Goal: Task Accomplishment & Management: Use online tool/utility

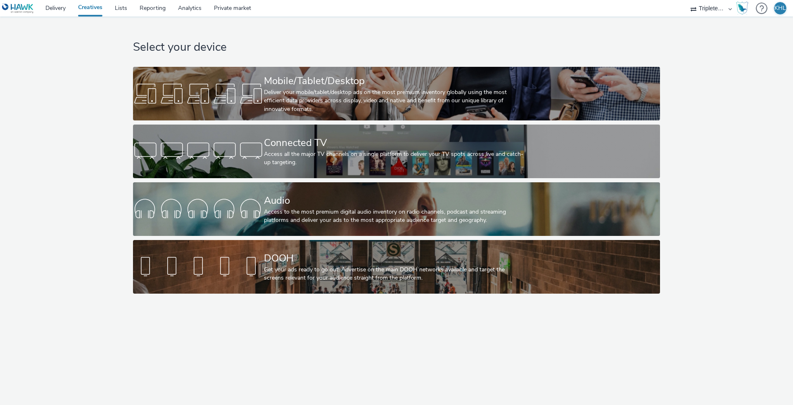
select select "4310a766-52ed-4545-8a97-8c61237a7f46"
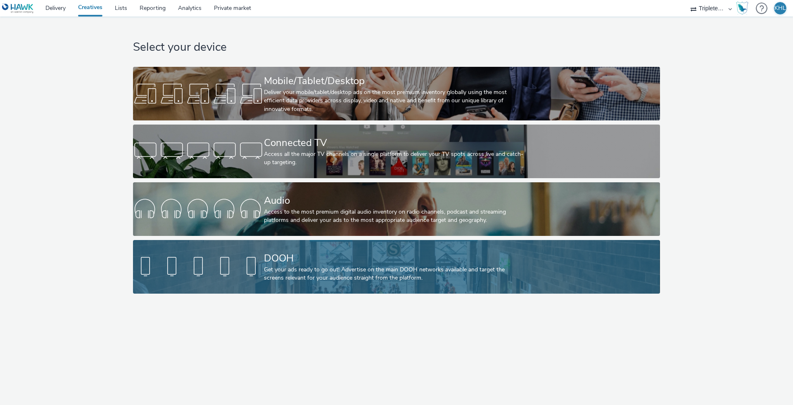
click at [425, 252] on div "DOOH" at bounding box center [395, 258] width 262 height 14
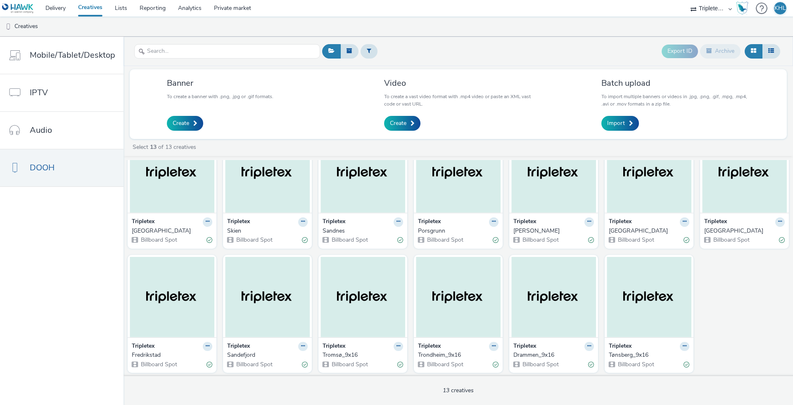
scroll to position [33, 0]
click at [62, 12] on link "Delivery" at bounding box center [55, 8] width 33 height 17
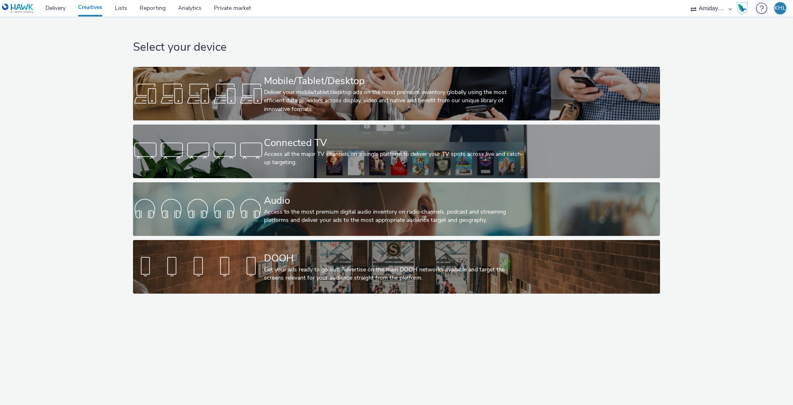
select select "c2295f28-7c96-446f-b279-53c23ee2b854"
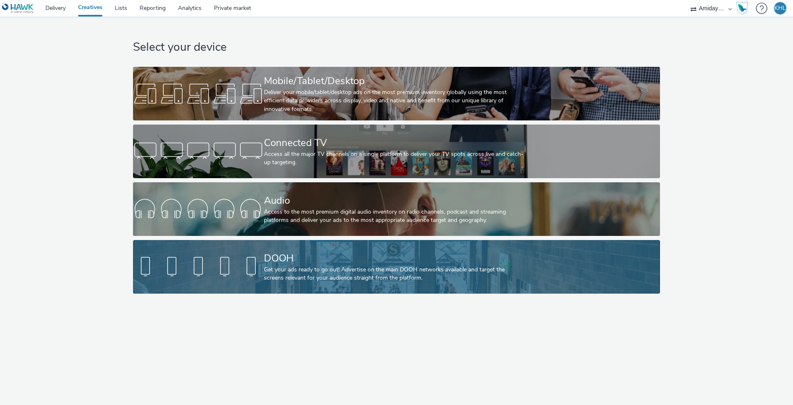
click at [226, 265] on div at bounding box center [198, 267] width 131 height 26
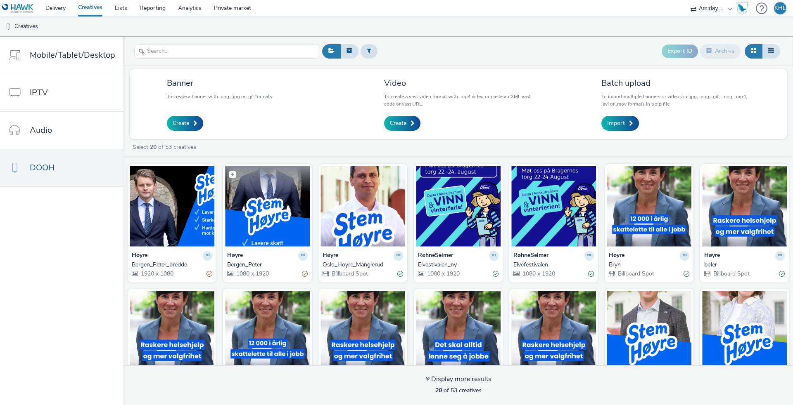
click at [280, 213] on img at bounding box center [267, 206] width 85 height 80
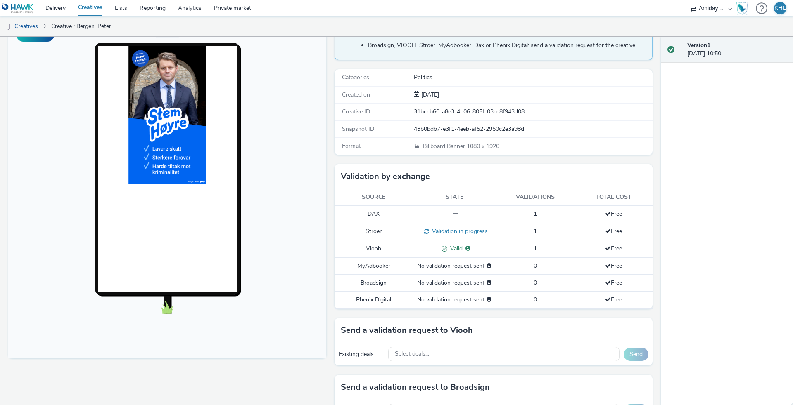
scroll to position [157, 0]
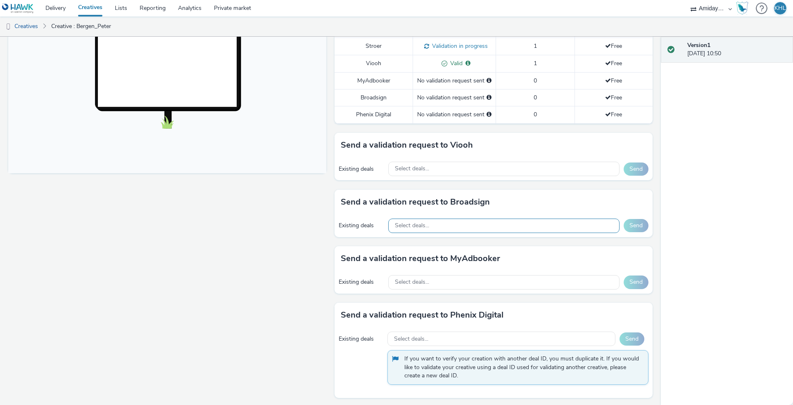
click at [479, 220] on div "Select deals..." at bounding box center [503, 226] width 231 height 14
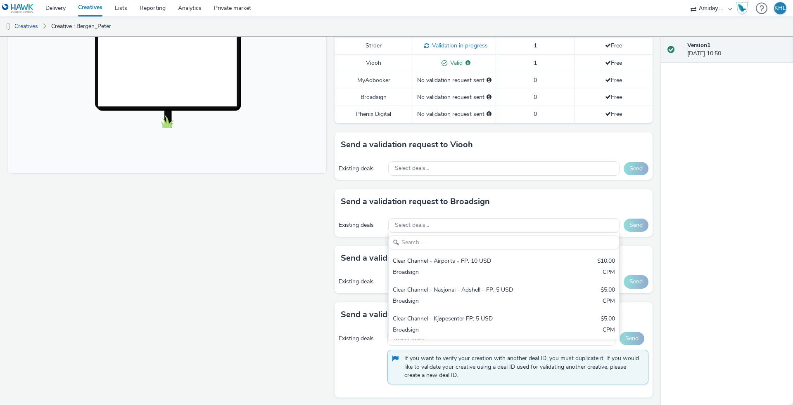
scroll to position [263, 0]
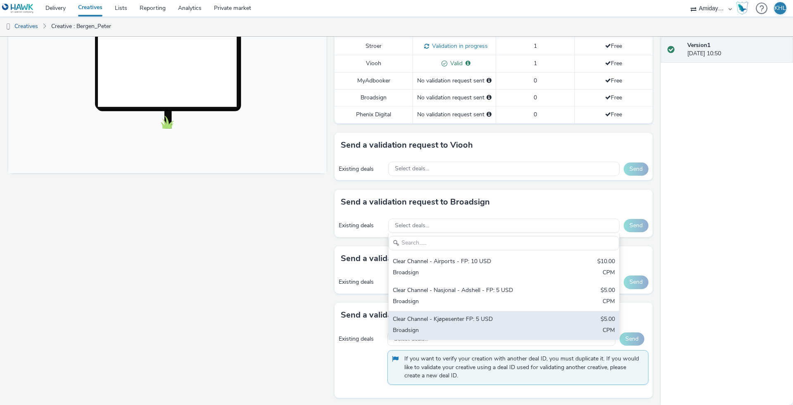
click at [473, 317] on div "Clear Channel - Kjøpesenter FP: 5 USD" at bounding box center [466, 319] width 147 height 9
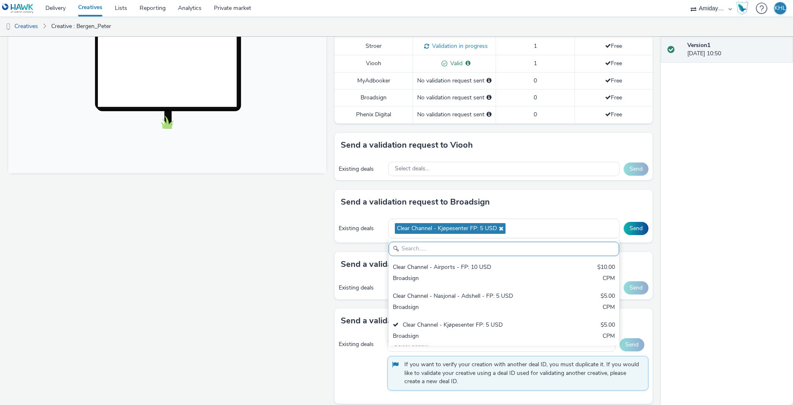
click at [194, 295] on div "Fullscreen" at bounding box center [169, 124] width 322 height 578
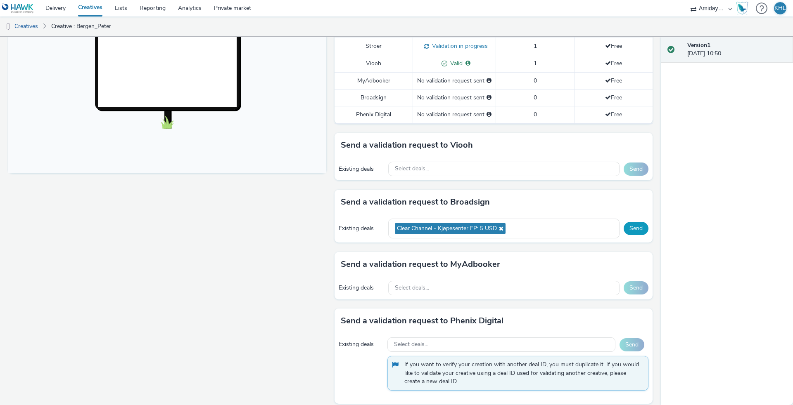
click at [632, 229] on button "Send" at bounding box center [635, 228] width 25 height 13
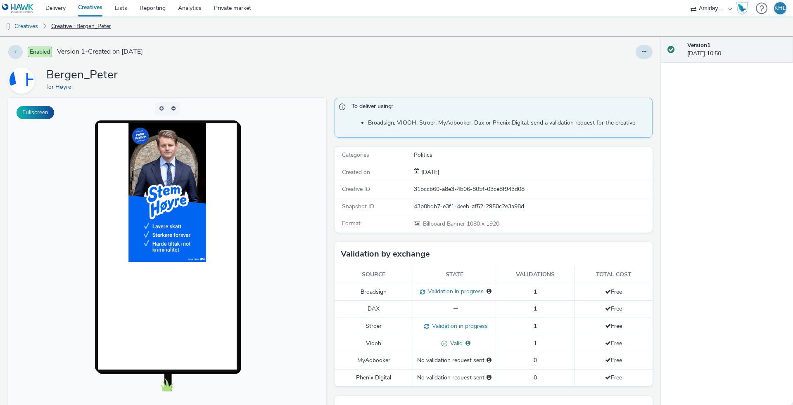
scroll to position [0, 0]
click at [99, 8] on link "Creatives" at bounding box center [90, 8] width 37 height 17
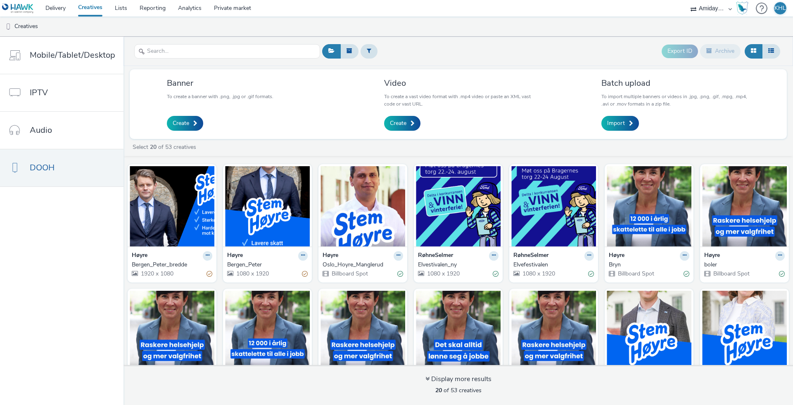
click at [179, 201] on img at bounding box center [172, 206] width 85 height 80
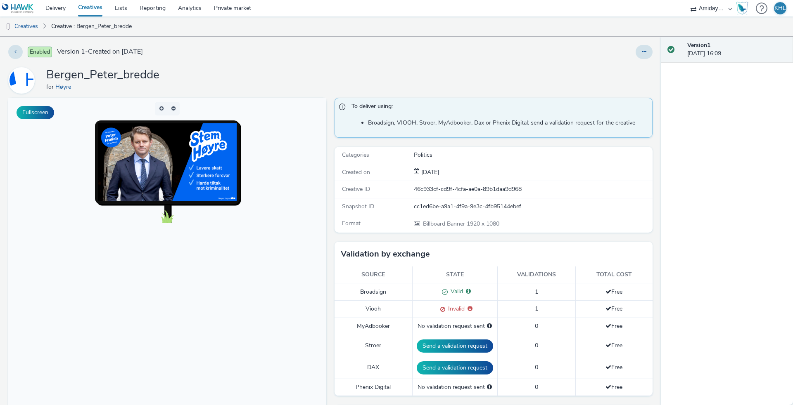
click at [101, 12] on link "Creatives" at bounding box center [90, 8] width 37 height 17
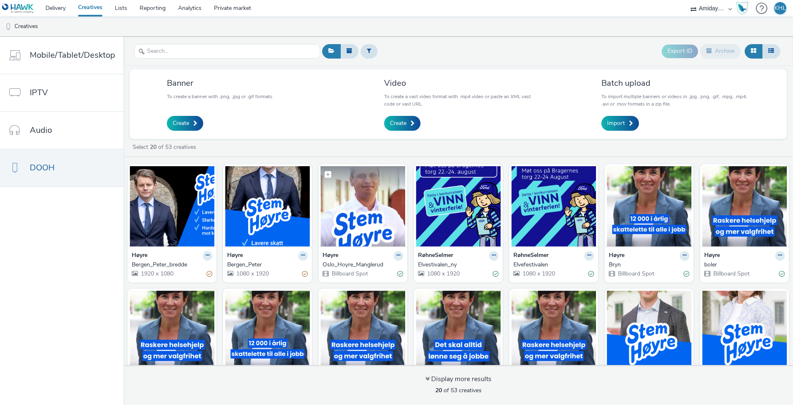
click at [370, 225] on img at bounding box center [362, 206] width 85 height 80
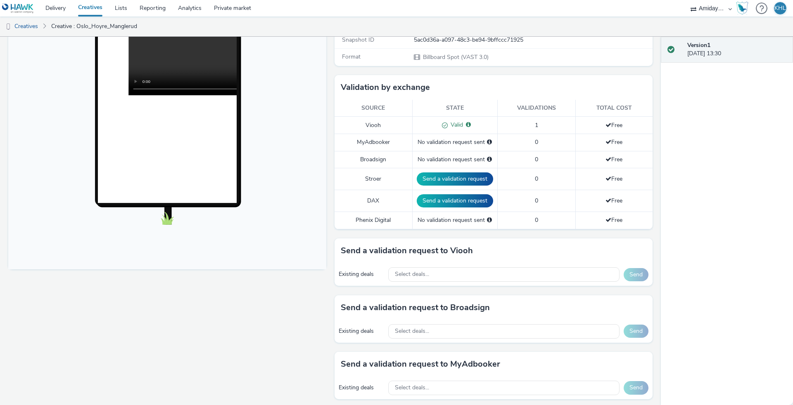
scroll to position [201, 0]
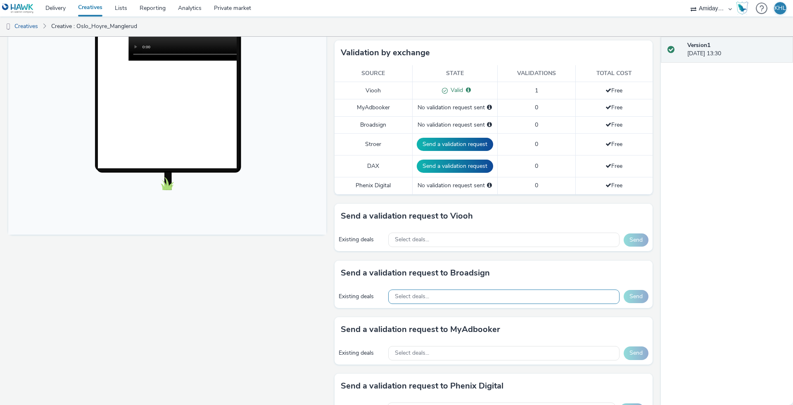
click at [426, 294] on span "Select deals..." at bounding box center [412, 296] width 34 height 7
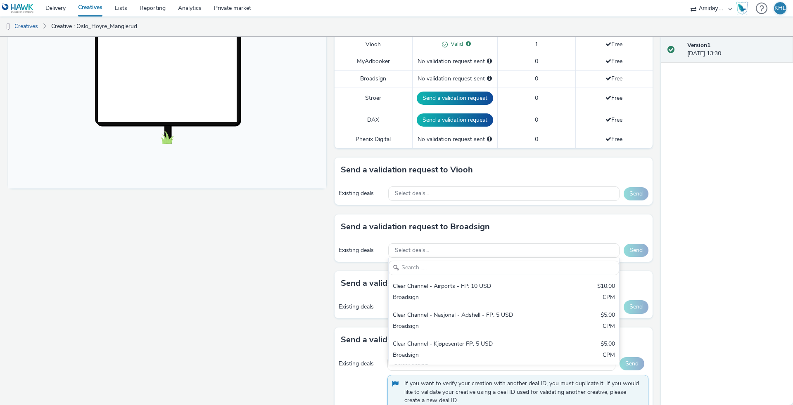
scroll to position [249, 0]
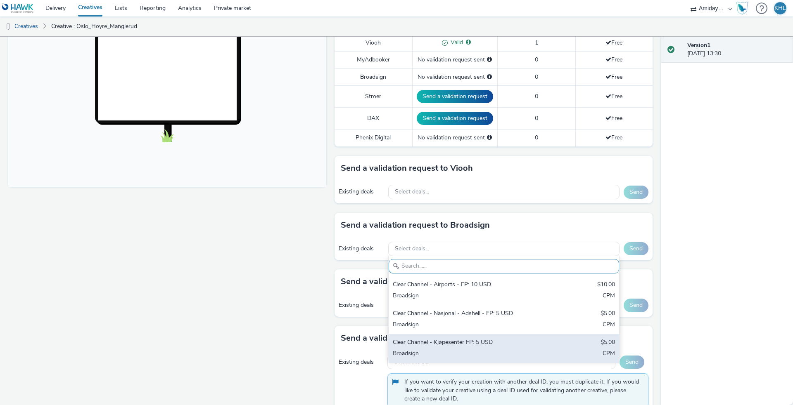
click at [445, 341] on div "Clear Channel - Kjøpesenter FP: 5 USD" at bounding box center [466, 342] width 147 height 9
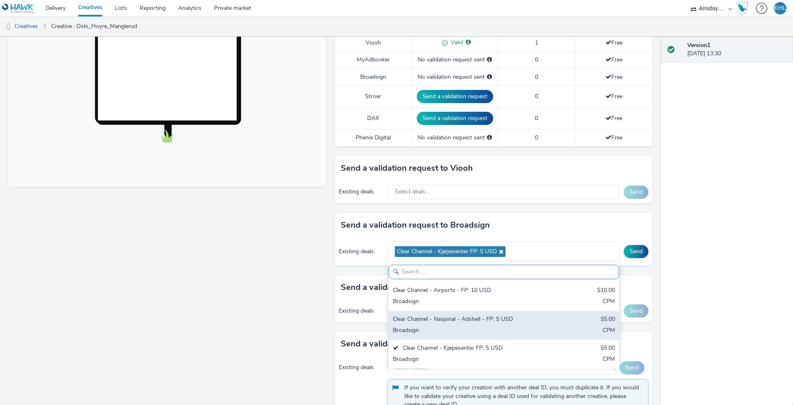
click at [445, 331] on div "Broadsign" at bounding box center [466, 331] width 147 height 9
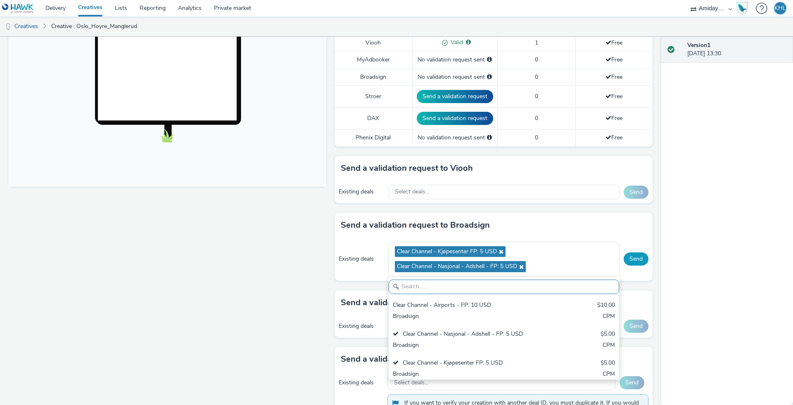
click at [634, 261] on button "Send" at bounding box center [635, 259] width 25 height 13
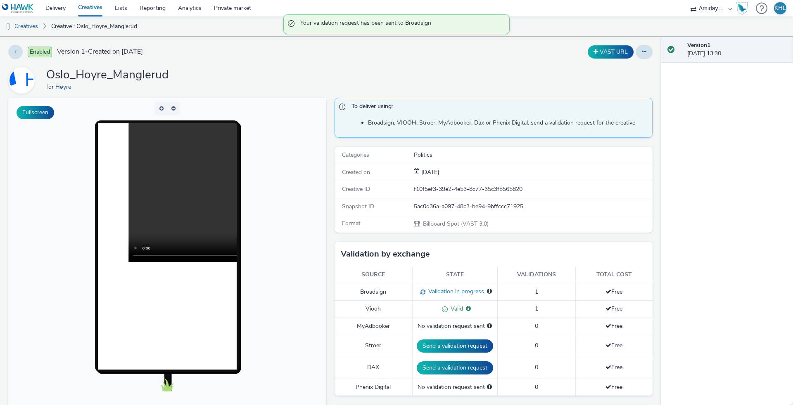
scroll to position [0, 0]
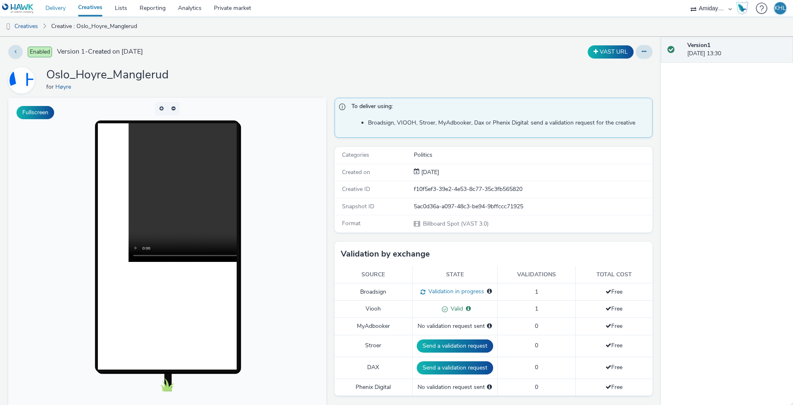
click at [61, 7] on link "Delivery" at bounding box center [55, 8] width 33 height 17
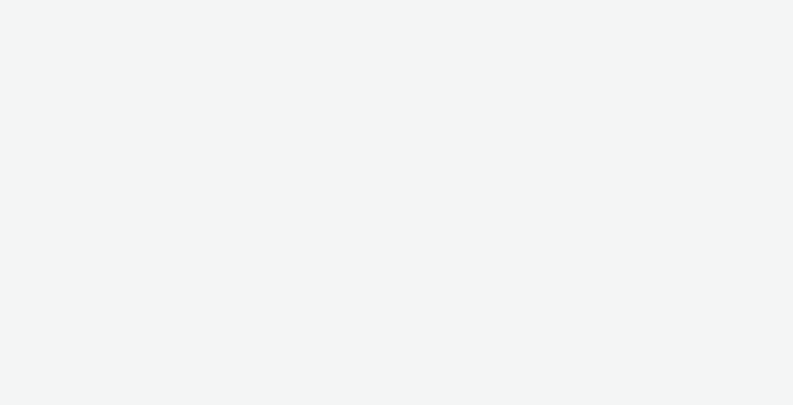
select select "4310a766-52ed-4545-8a97-8c61237a7f46"
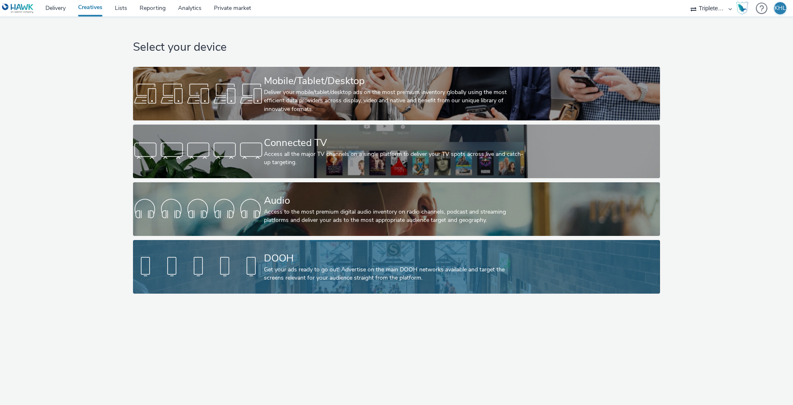
click at [293, 269] on div "Get your ads ready to go out! Advertise on the main DOOH networks available and…" at bounding box center [395, 274] width 262 height 17
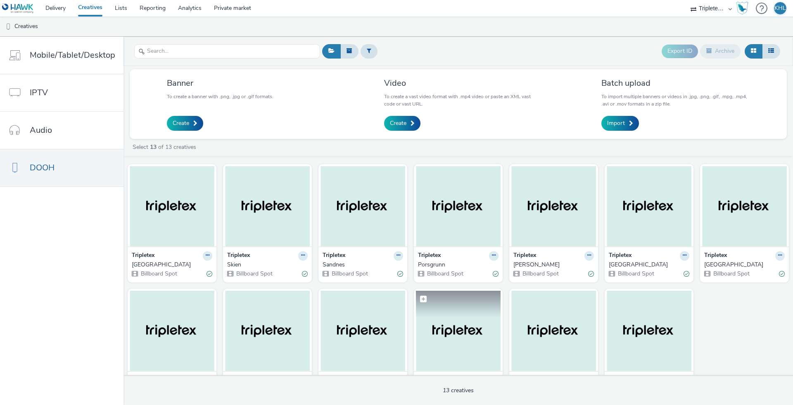
click at [484, 337] on img at bounding box center [458, 331] width 85 height 80
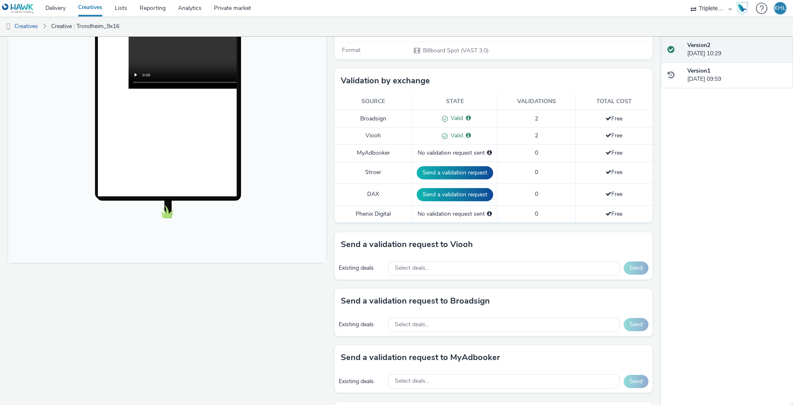
scroll to position [217, 0]
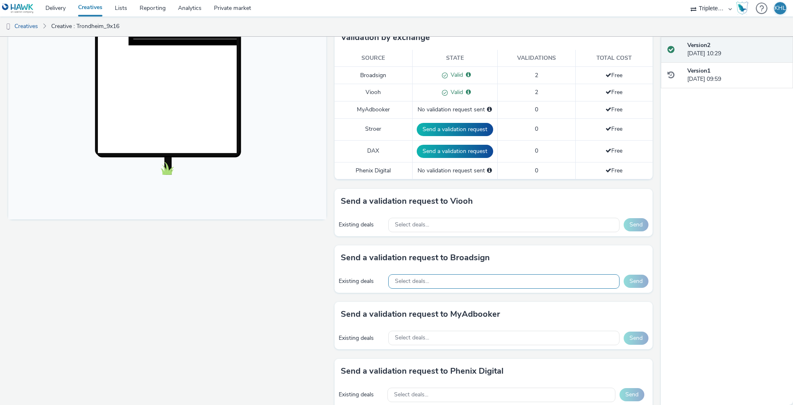
click at [459, 282] on div "Select deals..." at bounding box center [503, 282] width 231 height 14
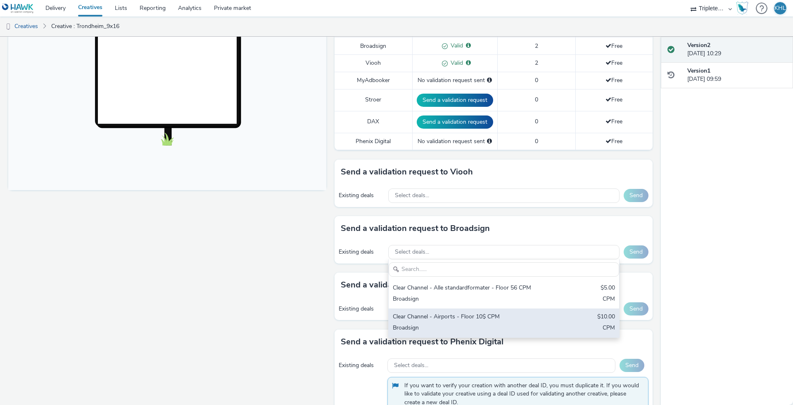
scroll to position [249, 0]
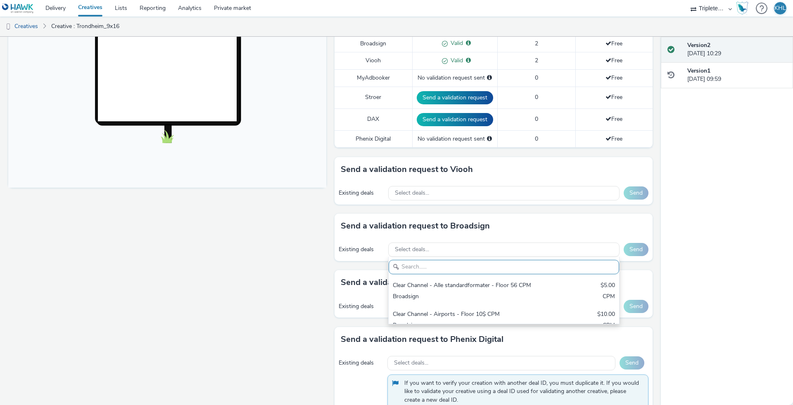
click at [273, 301] on div "Fullscreen" at bounding box center [169, 201] width 322 height 705
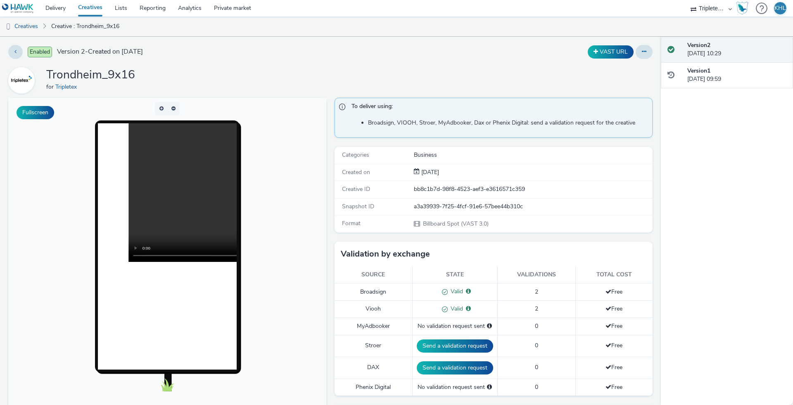
scroll to position [0, 0]
click at [73, 11] on link "Creatives" at bounding box center [90, 8] width 37 height 17
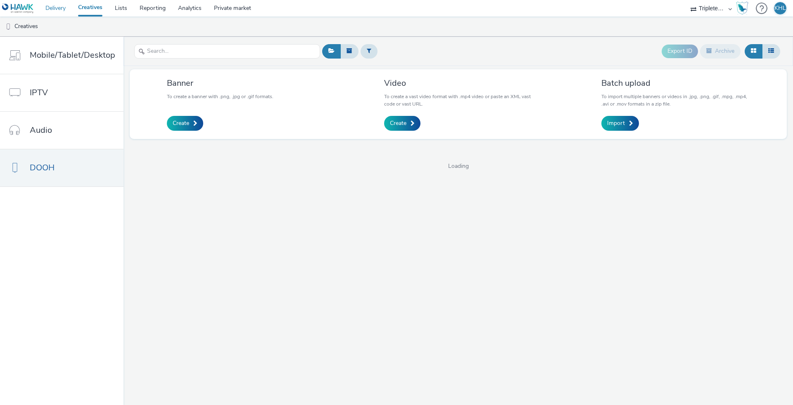
click at [64, 12] on link "Delivery" at bounding box center [55, 8] width 33 height 17
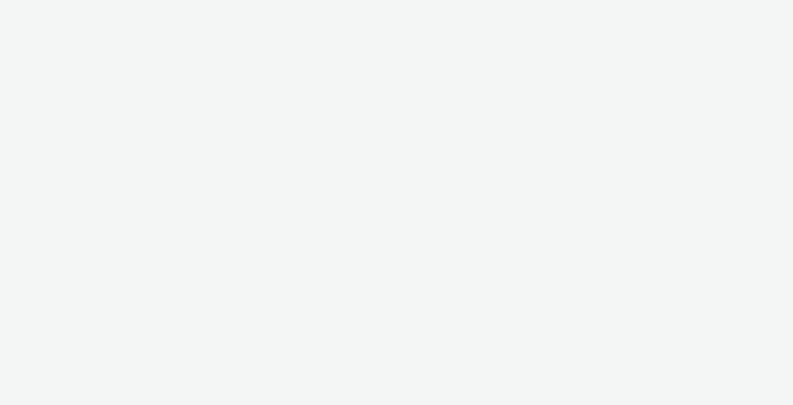
select select "10bae079-8a11-4fca-8b47-9e5fc357b551"
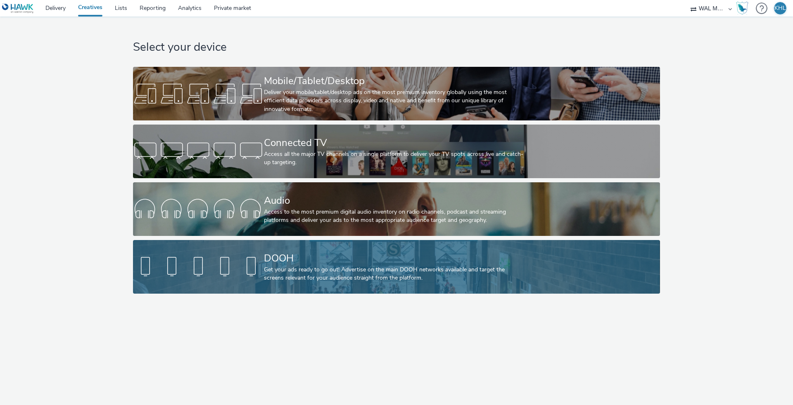
click at [295, 287] on div "DOOH Get your ads ready to go out! Advertise on the main DOOH networks availabl…" at bounding box center [395, 267] width 262 height 54
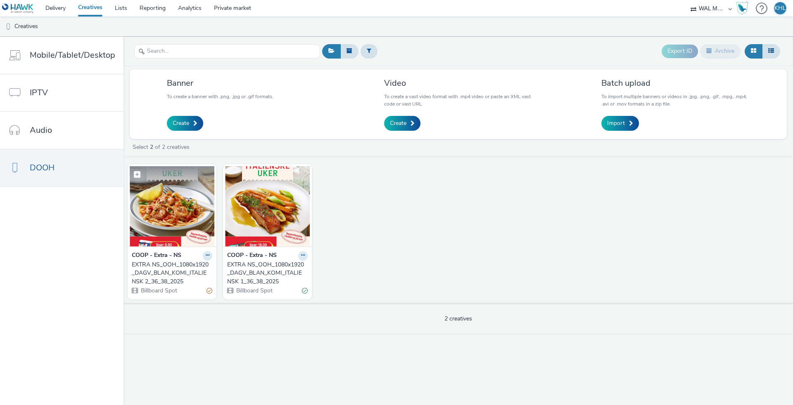
click at [181, 225] on img at bounding box center [172, 206] width 85 height 80
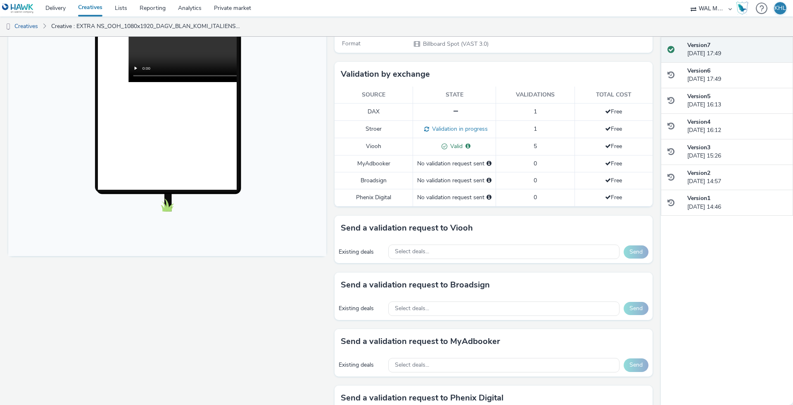
scroll to position [182, 0]
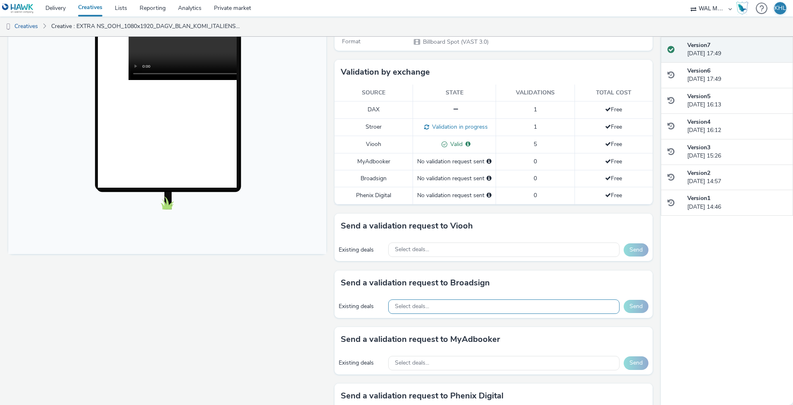
click at [489, 300] on div "Select deals..." at bounding box center [503, 307] width 231 height 14
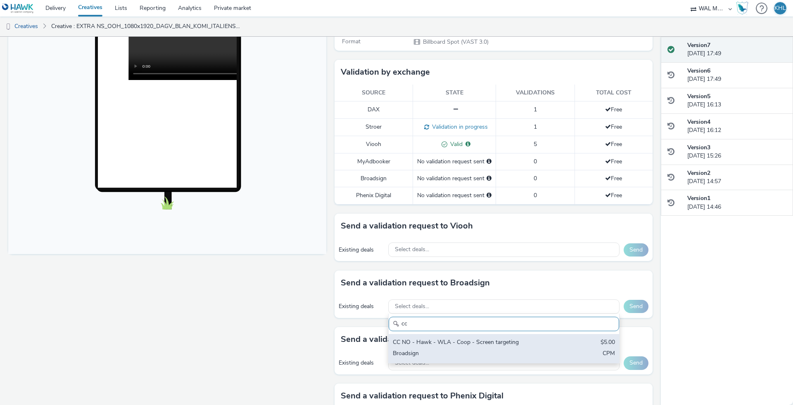
type input "cc"
click at [462, 357] on div "Broadsign" at bounding box center [466, 354] width 147 height 9
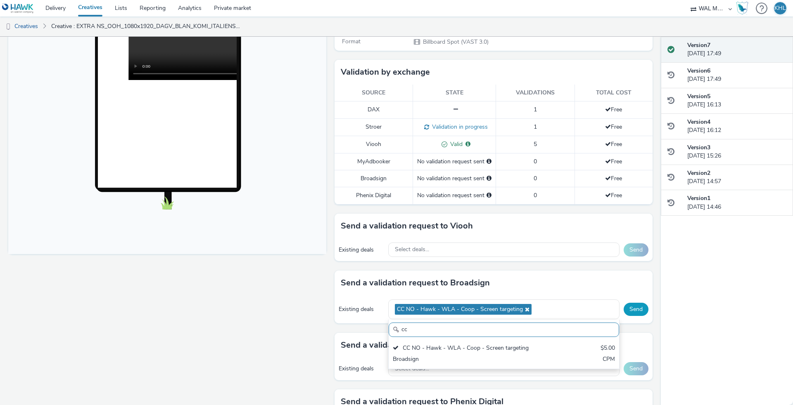
click at [643, 309] on button "Send" at bounding box center [635, 309] width 25 height 13
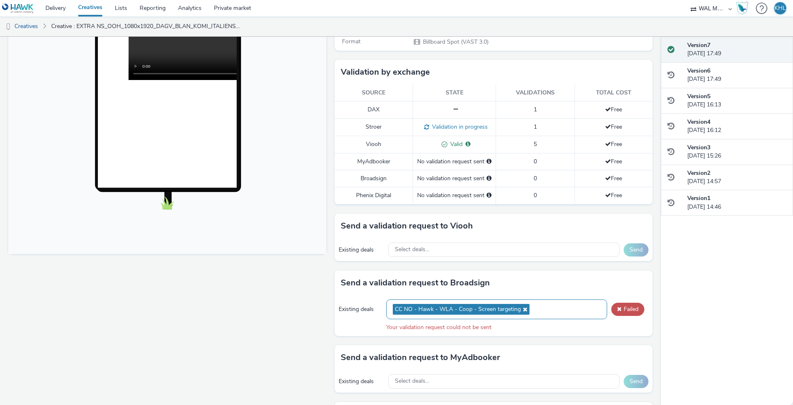
click at [524, 307] on icon at bounding box center [524, 310] width 7 height 6
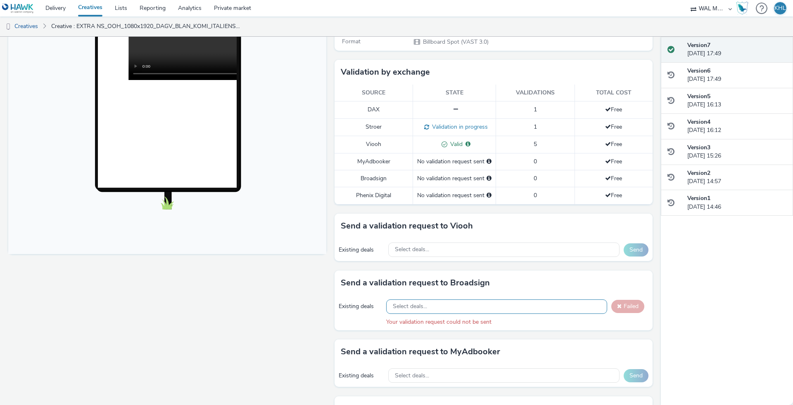
click at [522, 309] on div "Select deals..." at bounding box center [496, 307] width 221 height 14
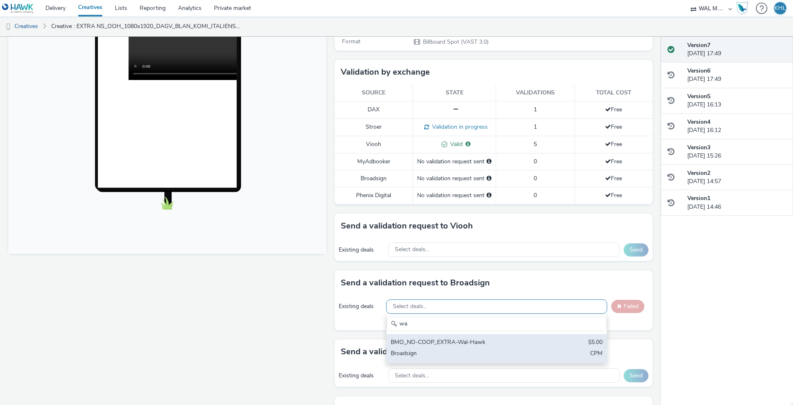
type input "wa"
click at [462, 352] on div "Broadsign" at bounding box center [461, 354] width 140 height 9
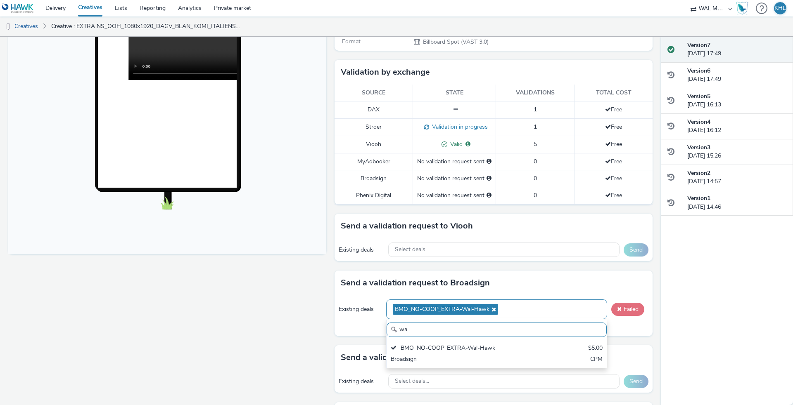
click at [634, 307] on button "Failed" at bounding box center [627, 309] width 33 height 13
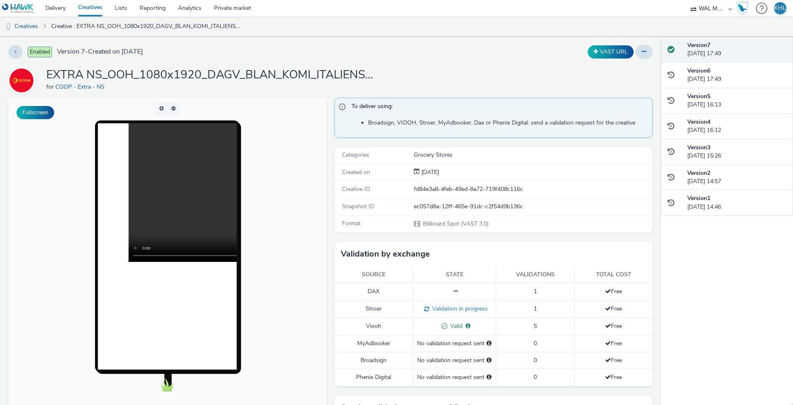
scroll to position [0, 0]
click at [48, 8] on link "Delivery" at bounding box center [55, 8] width 33 height 17
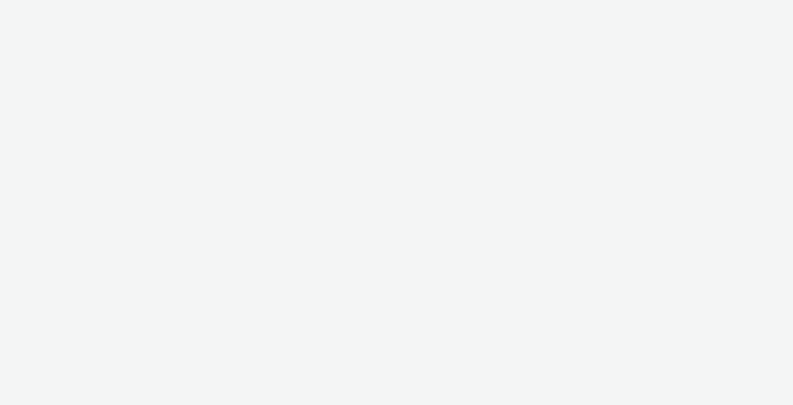
select select "4310a766-52ed-4545-8a97-8c61237a7f46"
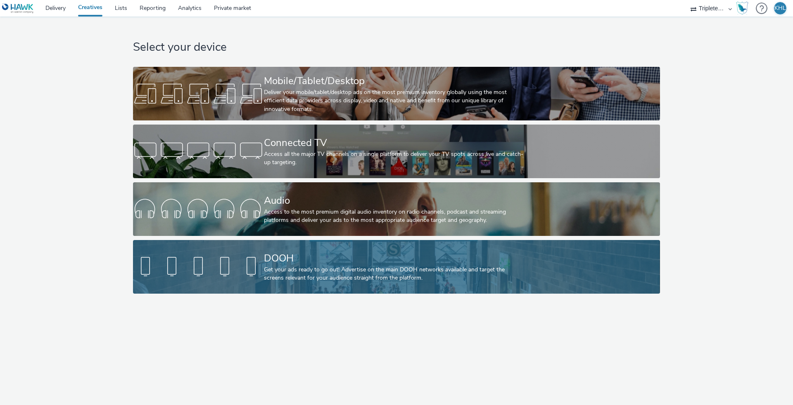
click at [346, 250] on div "DOOH Get your ads ready to go out! Advertise on the main DOOH networks availabl…" at bounding box center [395, 267] width 262 height 54
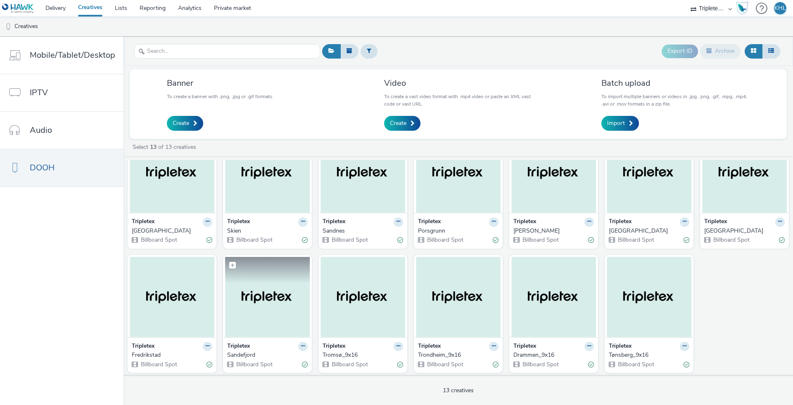
scroll to position [33, 0]
click at [268, 297] on img at bounding box center [267, 298] width 85 height 80
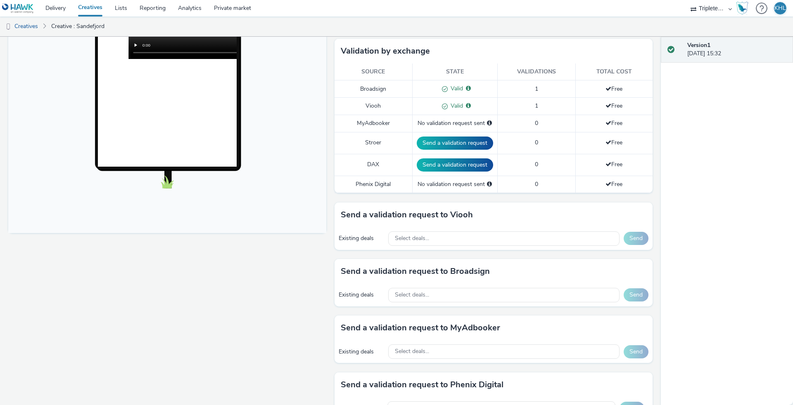
scroll to position [213, 0]
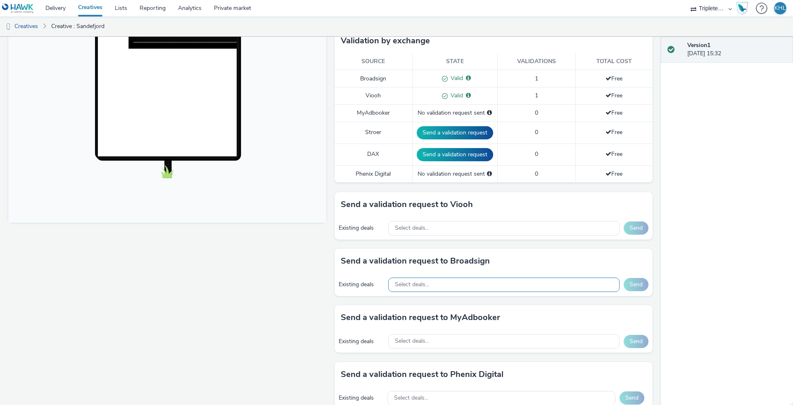
click at [447, 288] on div "Select deals..." at bounding box center [503, 285] width 231 height 14
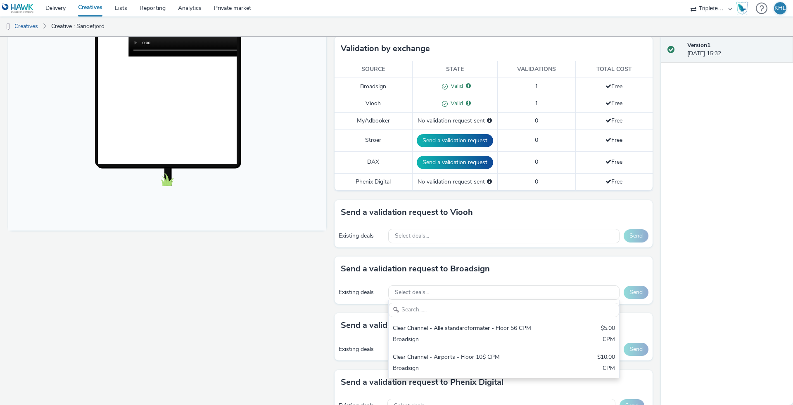
scroll to position [209, 0]
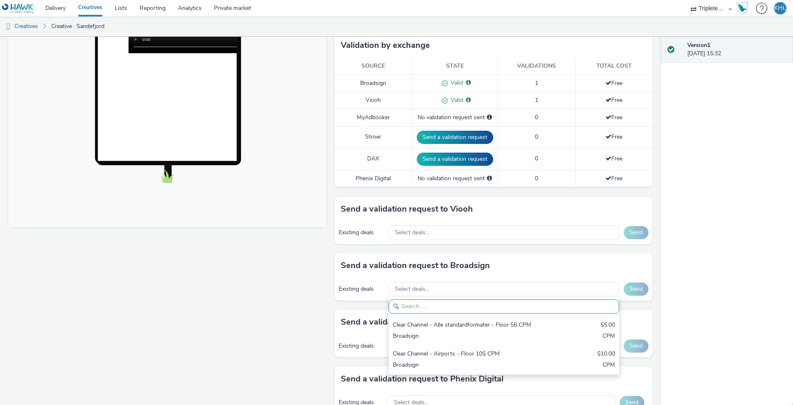
click at [221, 265] on div "Fullscreen" at bounding box center [169, 241] width 322 height 705
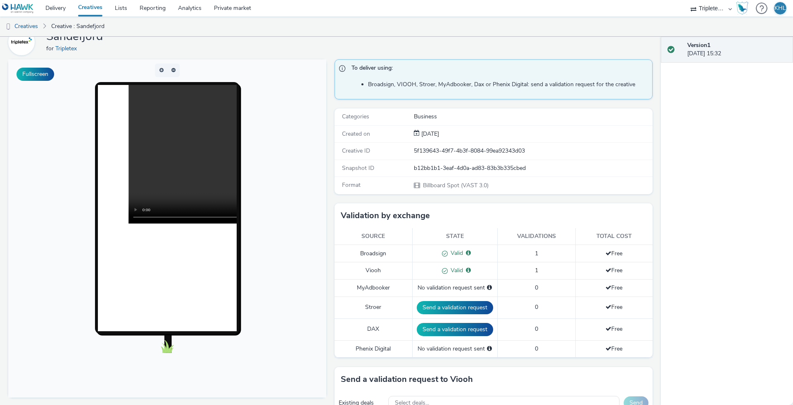
scroll to position [26, 0]
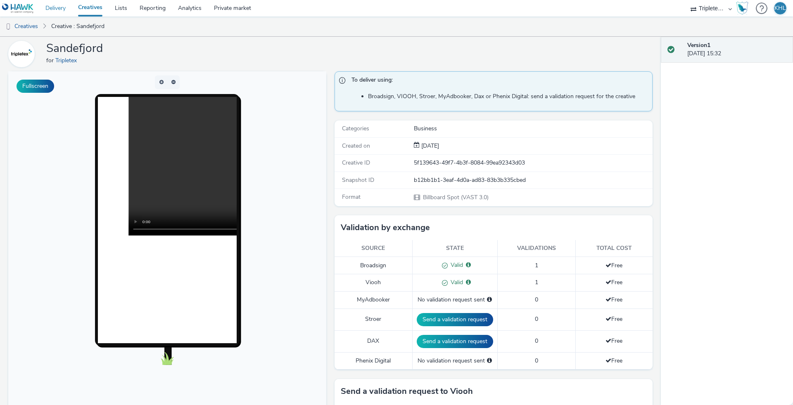
click at [62, 10] on link "Delivery" at bounding box center [55, 8] width 33 height 17
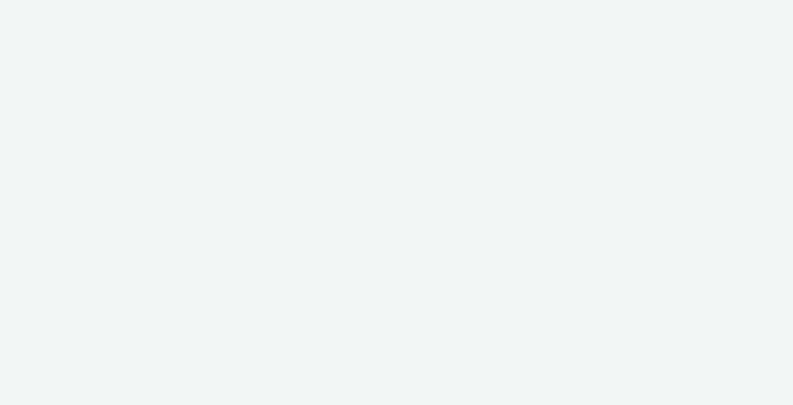
select select "4310a766-52ed-4545-8a97-8c61237a7f46"
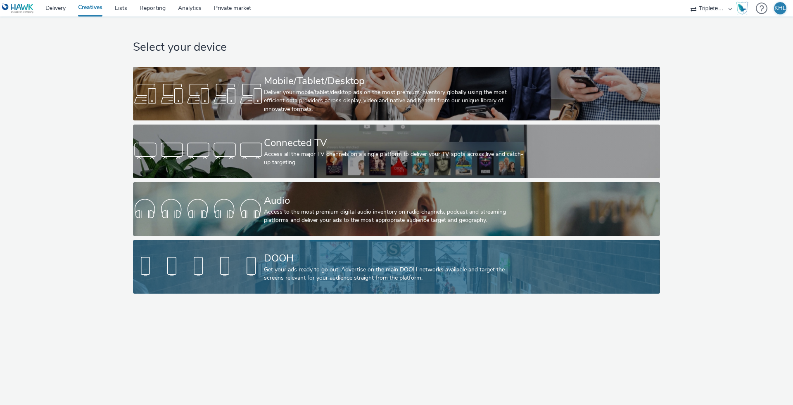
click at [424, 280] on div "Get your ads ready to go out! Advertise on the main DOOH networks available and…" at bounding box center [395, 274] width 262 height 17
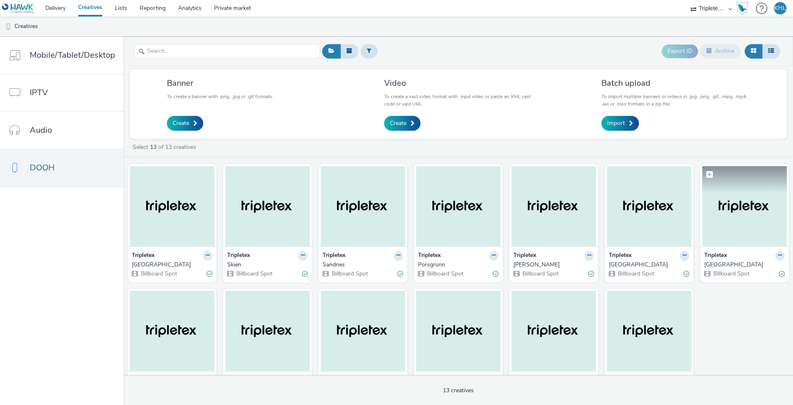
click at [732, 232] on img at bounding box center [744, 206] width 85 height 80
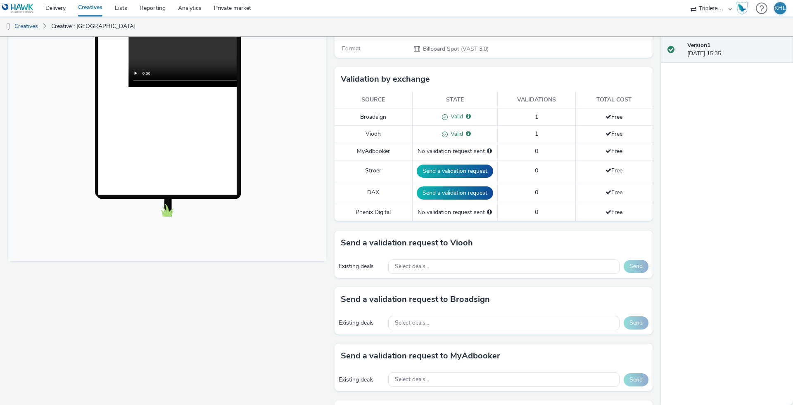
scroll to position [195, 0]
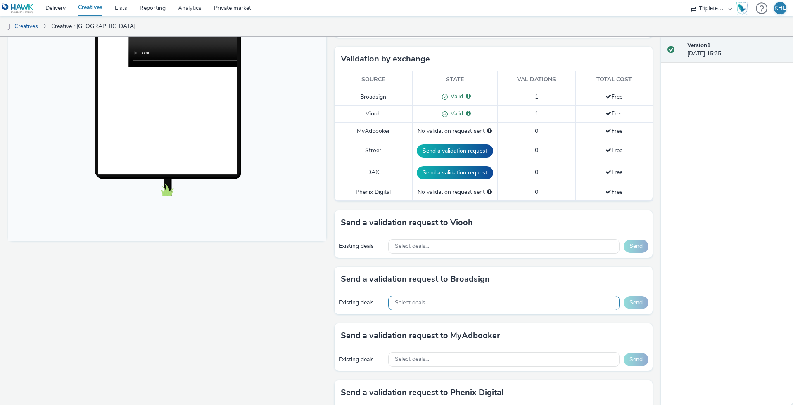
click at [462, 298] on div "Select deals..." at bounding box center [503, 303] width 231 height 14
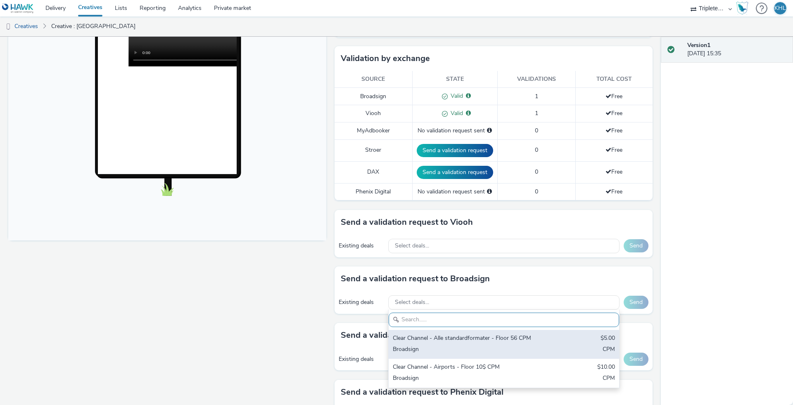
click at [477, 343] on div "Clear Channel - Alle standardformater - Floor 56 CPM $5.00 Broadsign CPM" at bounding box center [503, 344] width 230 height 29
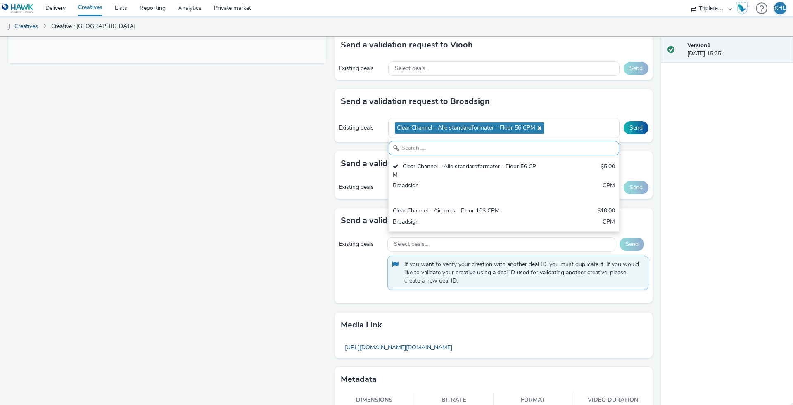
scroll to position [374, 0]
click at [682, 230] on div "Version 1 26 August 2025, 15:35" at bounding box center [726, 221] width 132 height 369
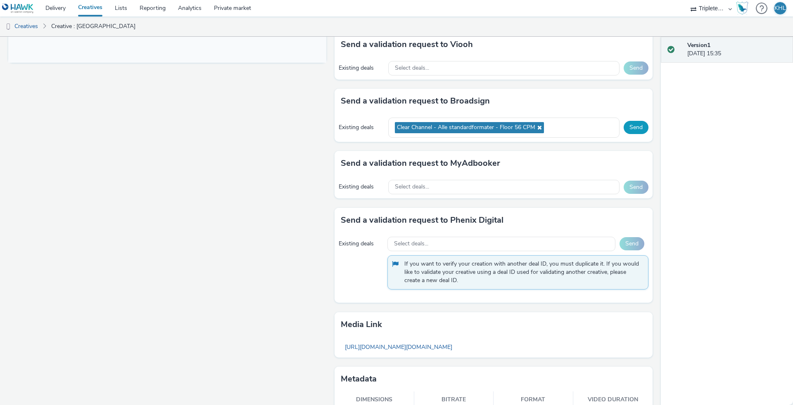
click at [632, 124] on button "Send" at bounding box center [635, 127] width 25 height 13
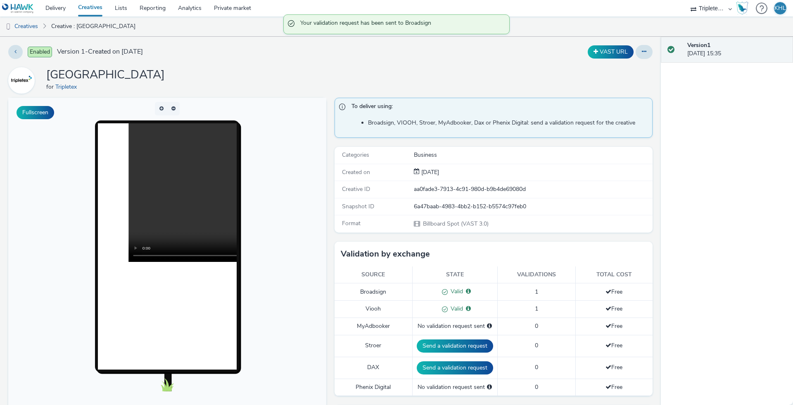
scroll to position [0, 0]
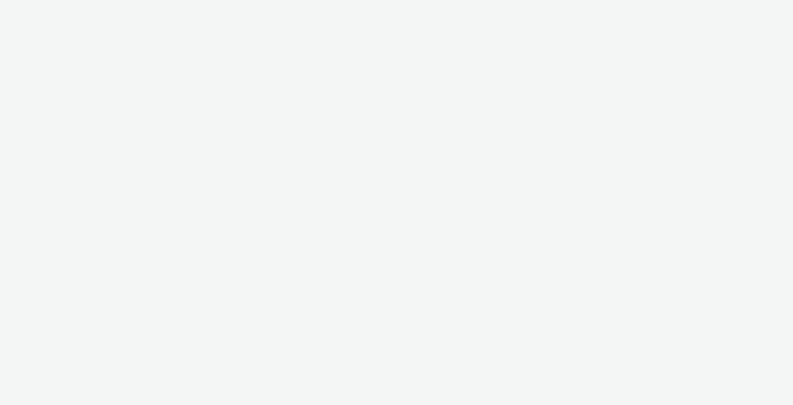
select select "4310a766-52ed-4545-8a97-8c61237a7f46"
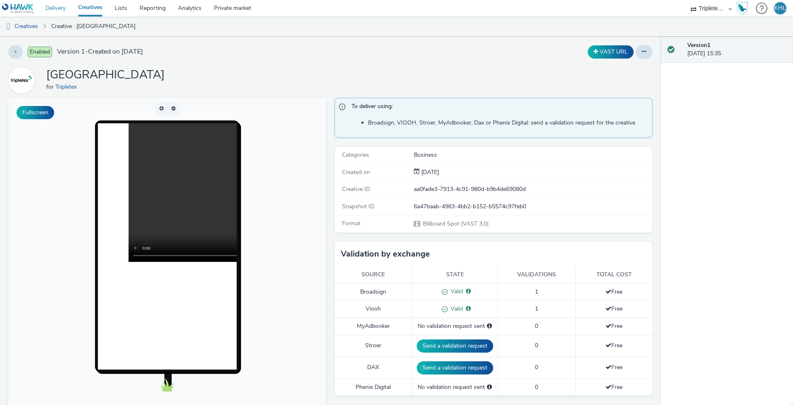
click at [52, 10] on link "Delivery" at bounding box center [55, 8] width 33 height 17
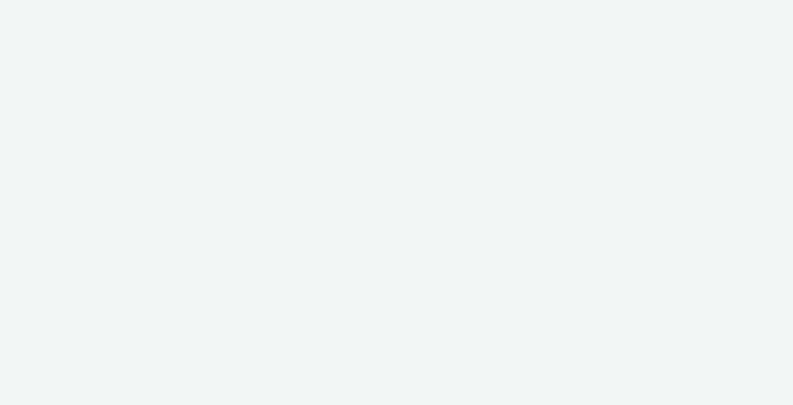
select select "ac009755-aa48-4799-8050-7a339a378eb8"
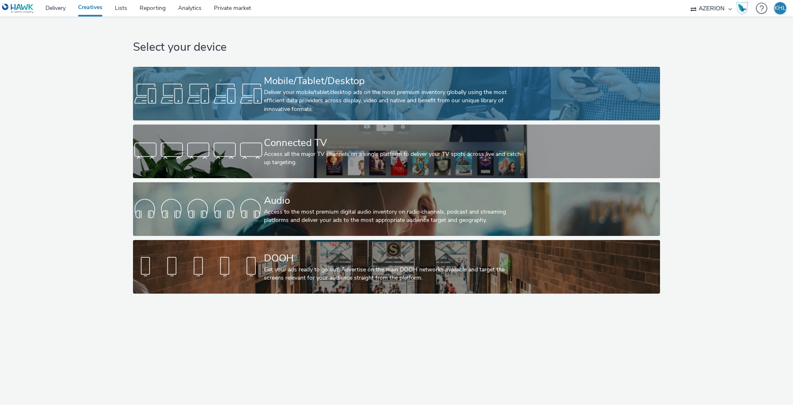
click at [324, 87] on div "Mobile/Tablet/Desktop" at bounding box center [395, 81] width 262 height 14
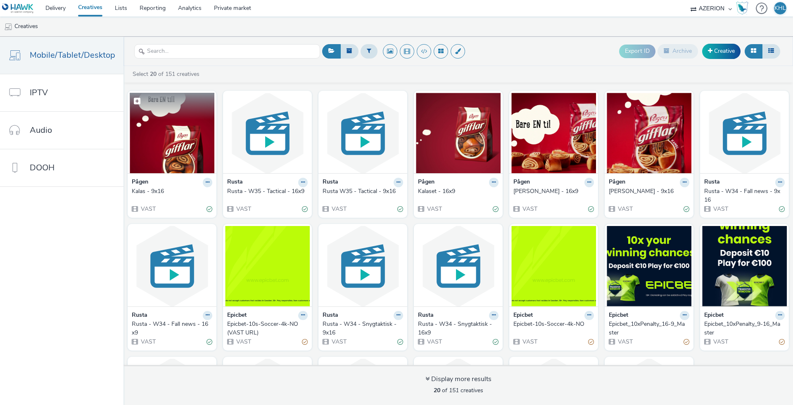
click at [181, 143] on img at bounding box center [172, 133] width 85 height 80
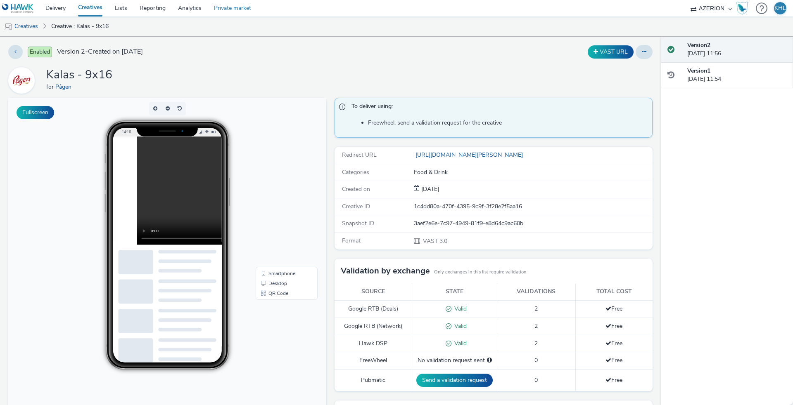
click at [237, 4] on link "Private market" at bounding box center [233, 8] width 50 height 17
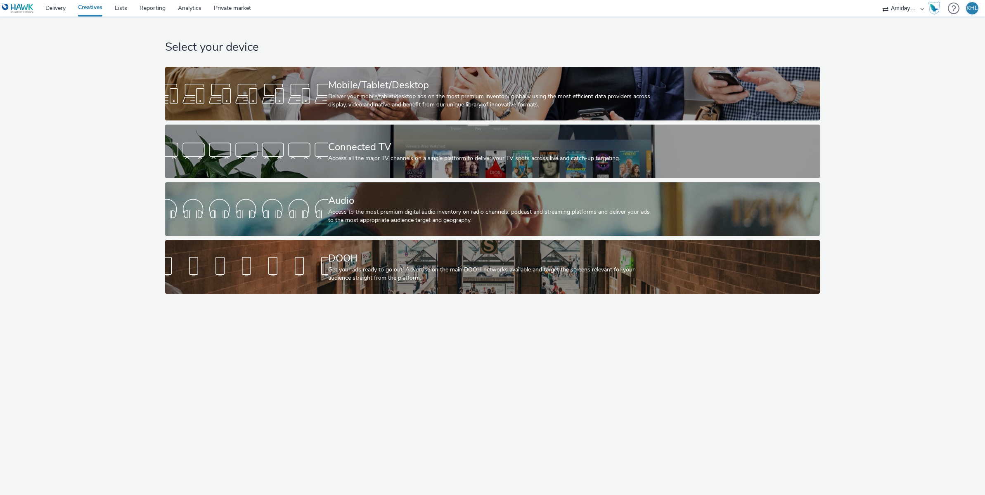
select select "c2295f28-7c96-446f-b279-53c23ee2b854"
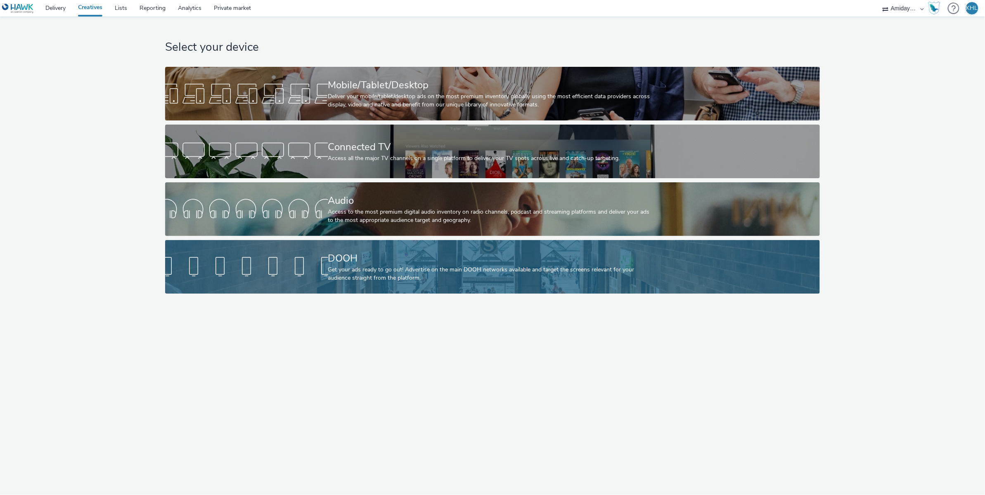
click at [391, 270] on div "Get your ads ready to go out! Advertise on the main DOOH networks available and…" at bounding box center [491, 274] width 326 height 17
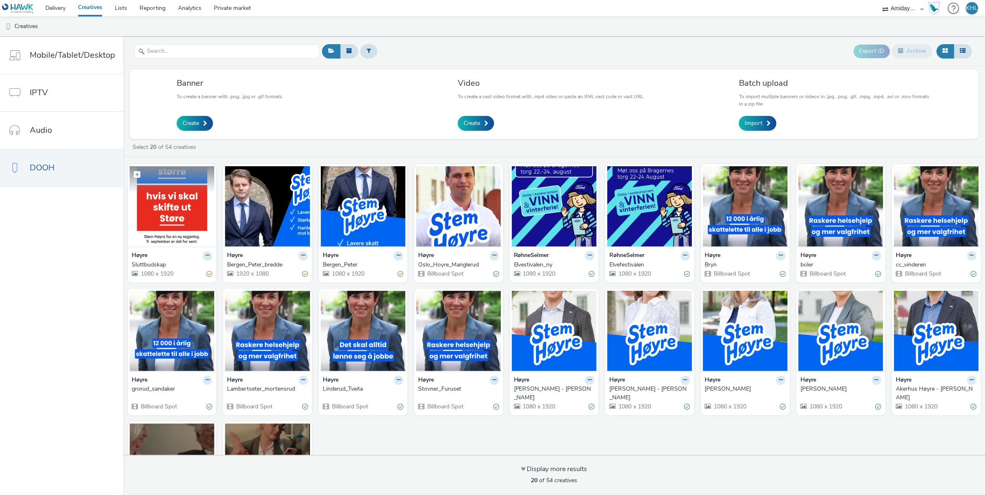
click at [163, 225] on img at bounding box center [172, 206] width 85 height 80
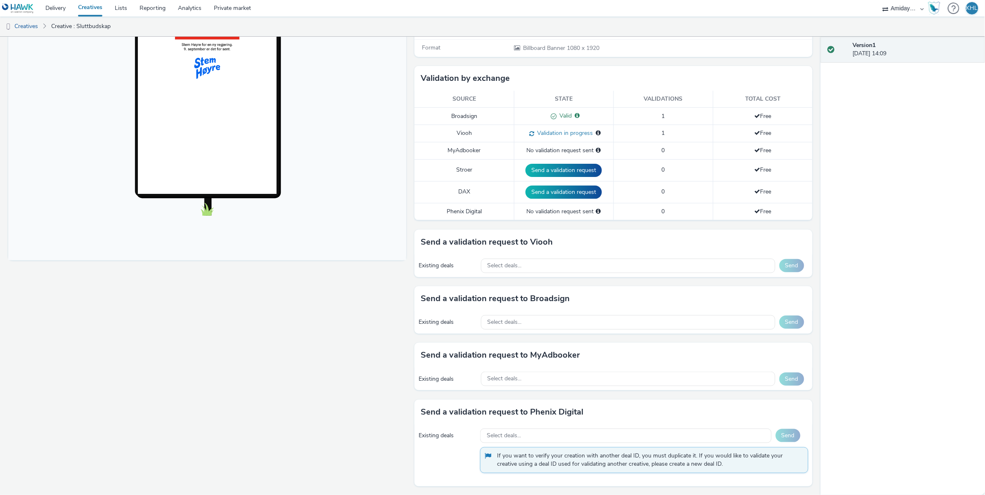
scroll to position [175, 0]
click at [62, 7] on link "Delivery" at bounding box center [55, 8] width 33 height 17
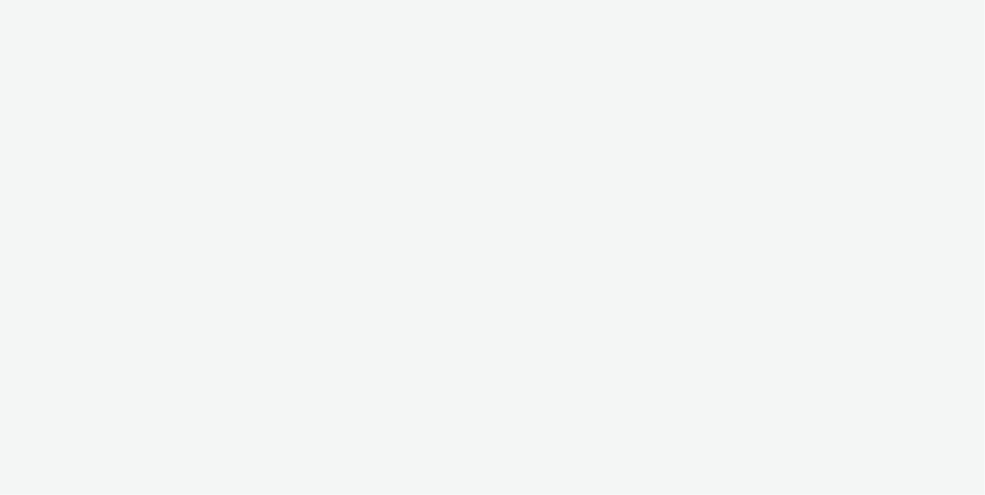
select select "c2295f28-7c96-446f-b279-53c23ee2b854"
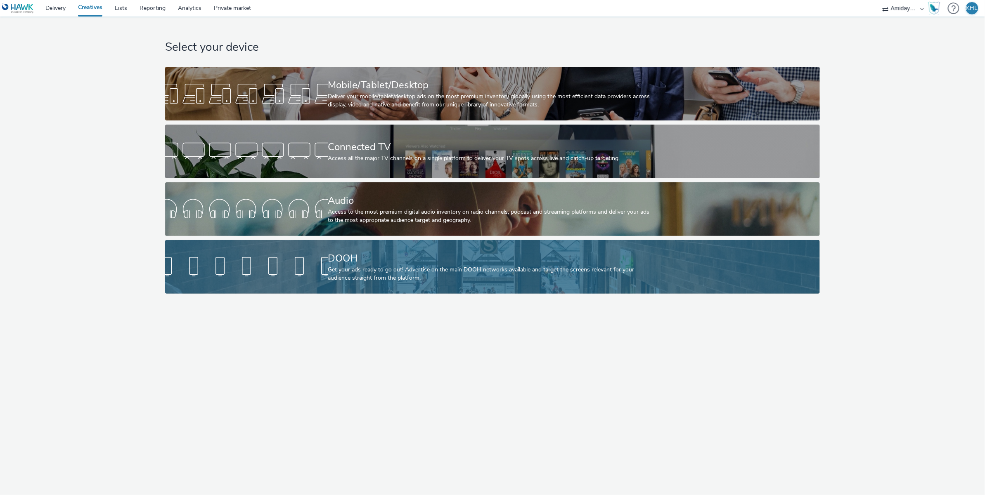
click at [369, 266] on div "Get your ads ready to go out! Advertise on the main DOOH networks available and…" at bounding box center [491, 274] width 326 height 17
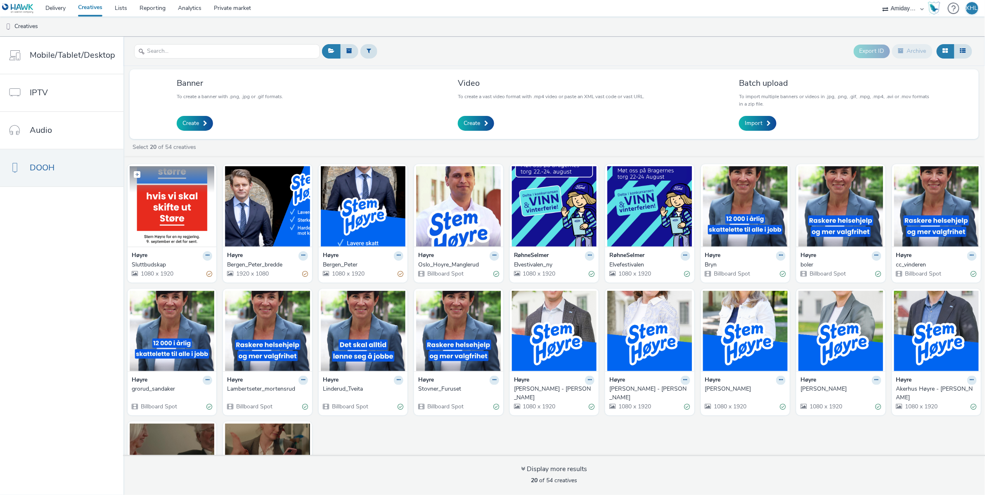
click at [184, 218] on img at bounding box center [172, 206] width 85 height 80
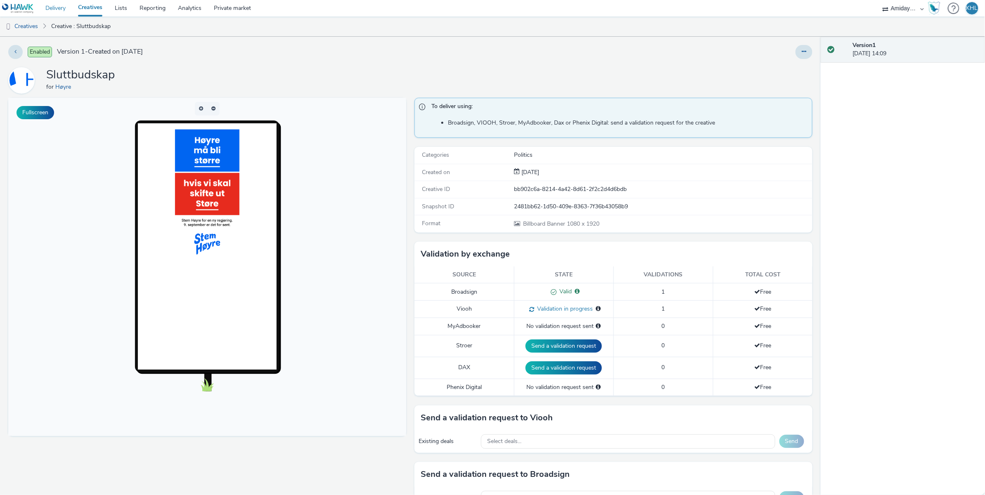
click at [54, 11] on link "Delivery" at bounding box center [55, 8] width 33 height 17
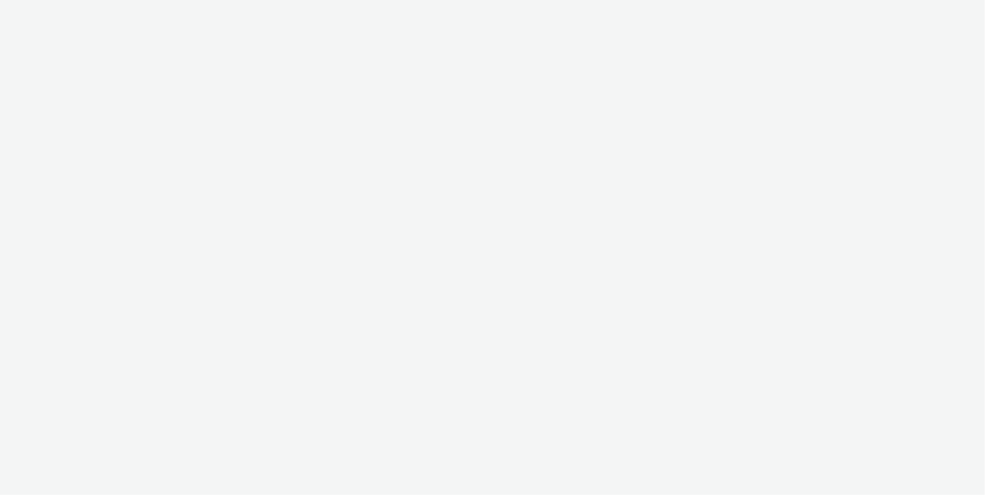
select select "c2295f28-7c96-446f-b279-53c23ee2b854"
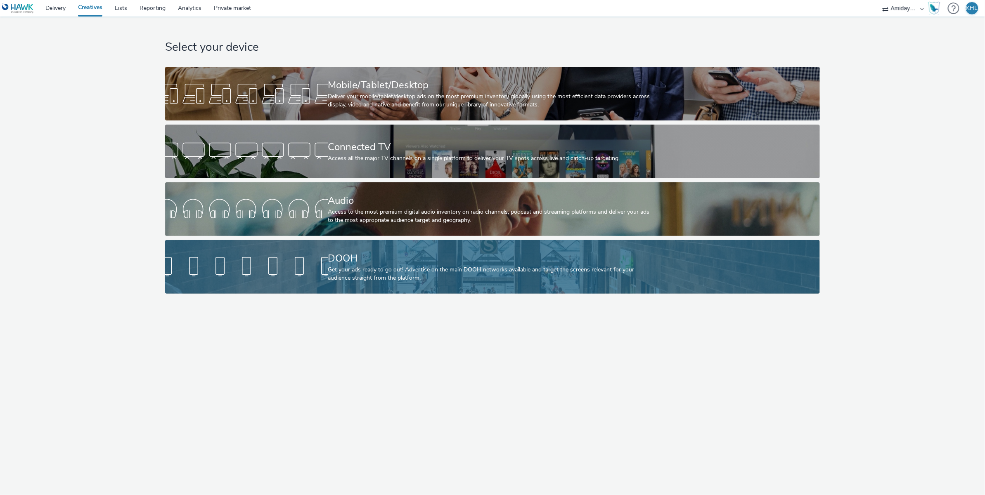
click at [336, 274] on div "Get your ads ready to go out! Advertise on the main DOOH networks available and…" at bounding box center [491, 274] width 326 height 17
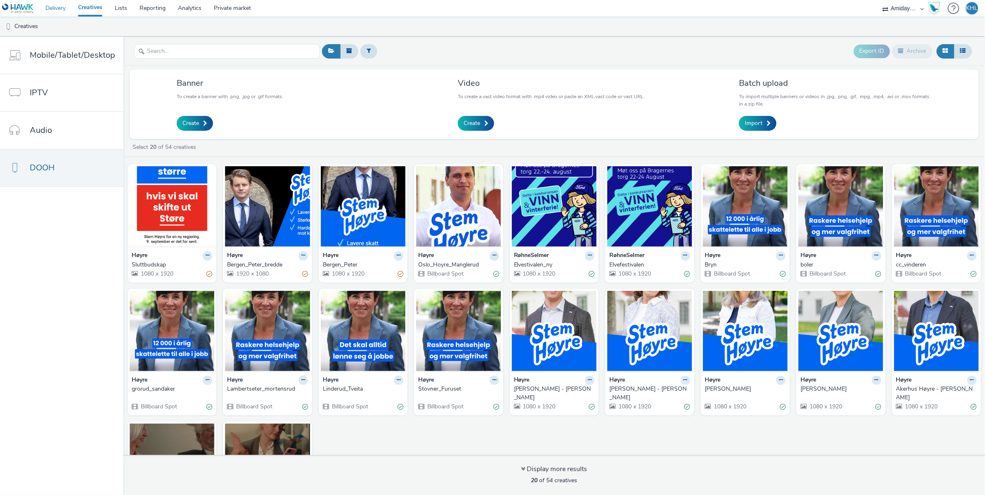
click at [52, 9] on link "Delivery" at bounding box center [55, 8] width 33 height 17
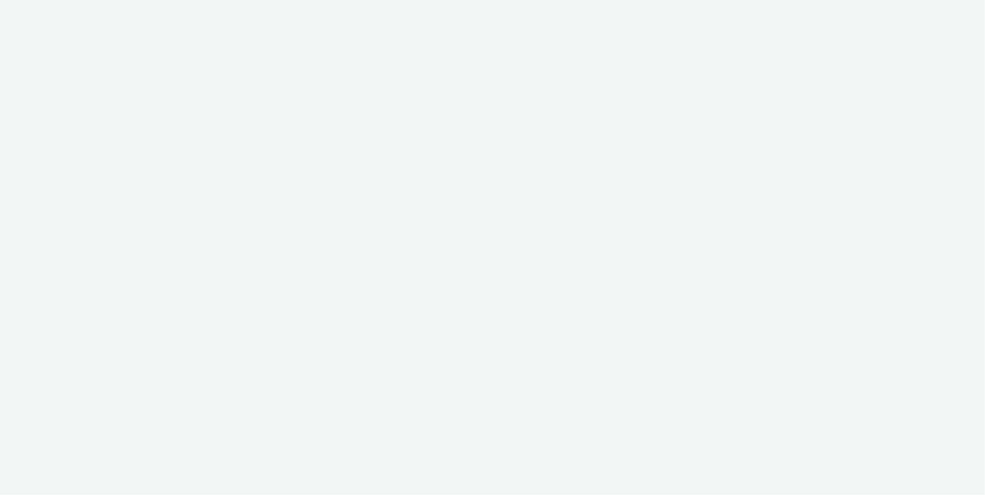
select select "4310a766-52ed-4545-8a97-8c61237a7f46"
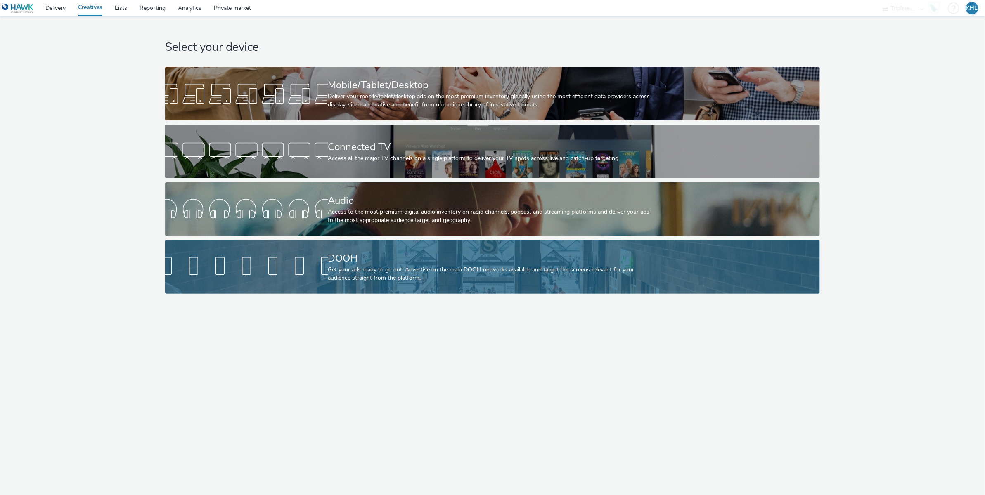
click at [220, 288] on link "DOOH Get your ads ready to go out! Advertise on the main DOOH networks availabl…" at bounding box center [492, 267] width 655 height 54
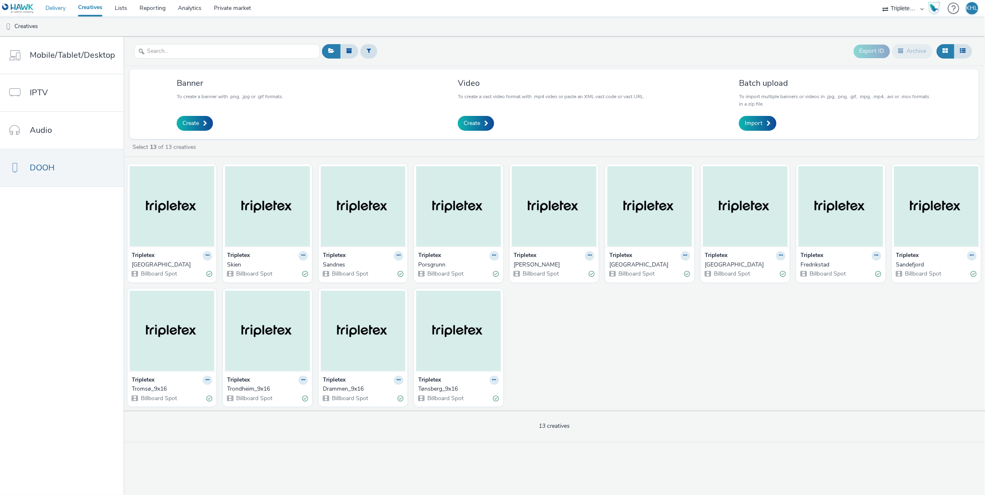
click at [51, 12] on link "Delivery" at bounding box center [55, 8] width 33 height 17
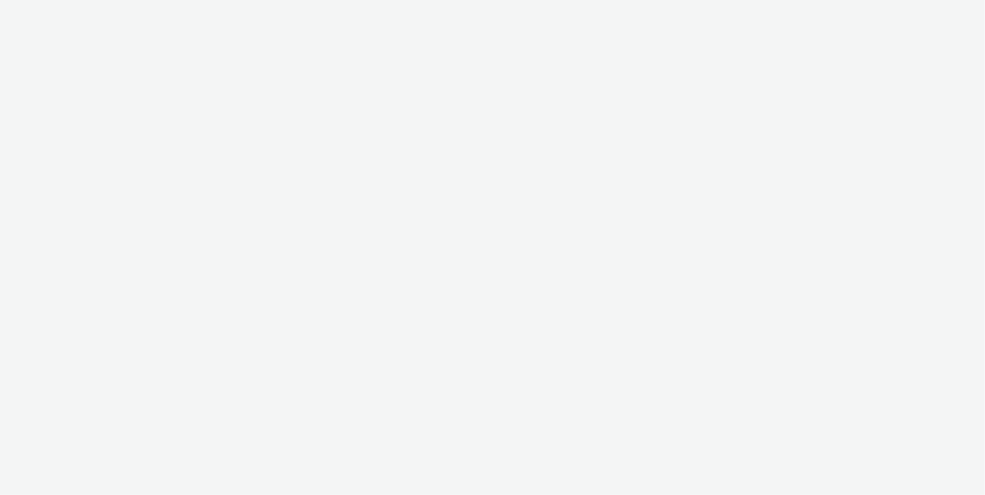
select select "4310a766-52ed-4545-8a97-8c61237a7f46"
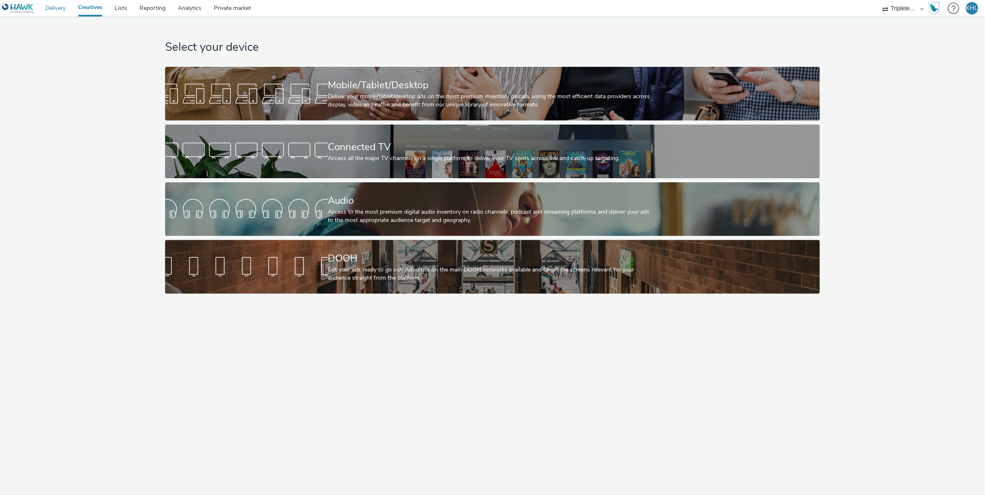
click at [59, 11] on link "Delivery" at bounding box center [55, 8] width 33 height 17
